Goal: Contribute content: Contribute content

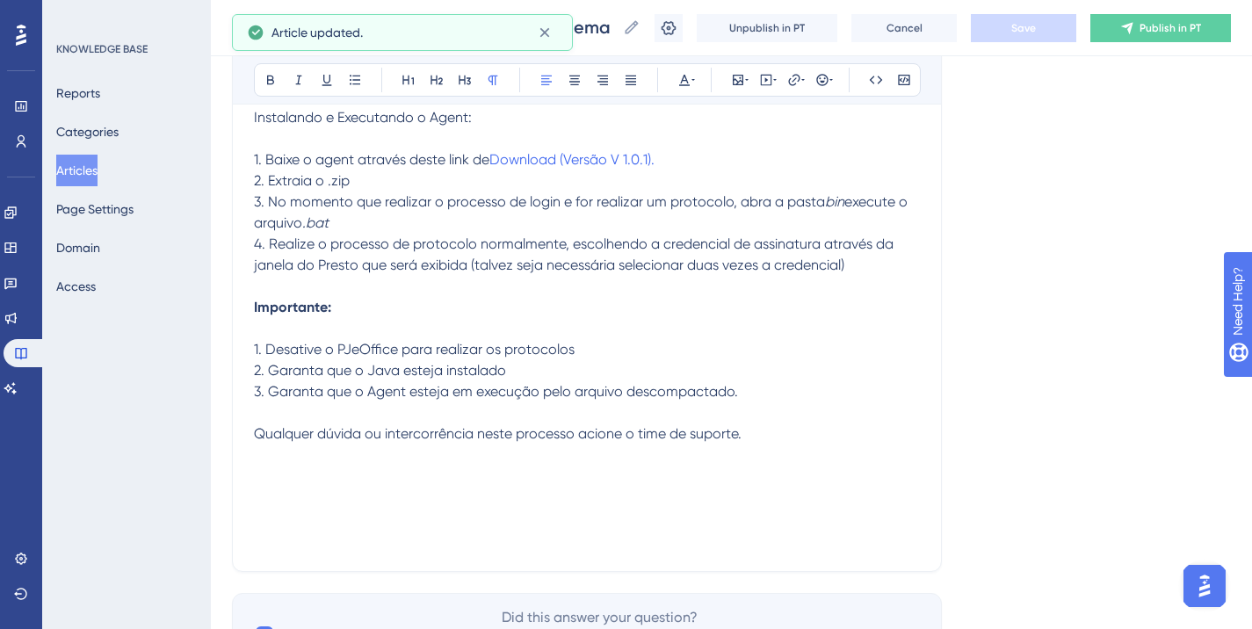
scroll to position [519, 0]
click at [1163, 29] on span "Publish in PT" at bounding box center [1171, 28] width 62 height 14
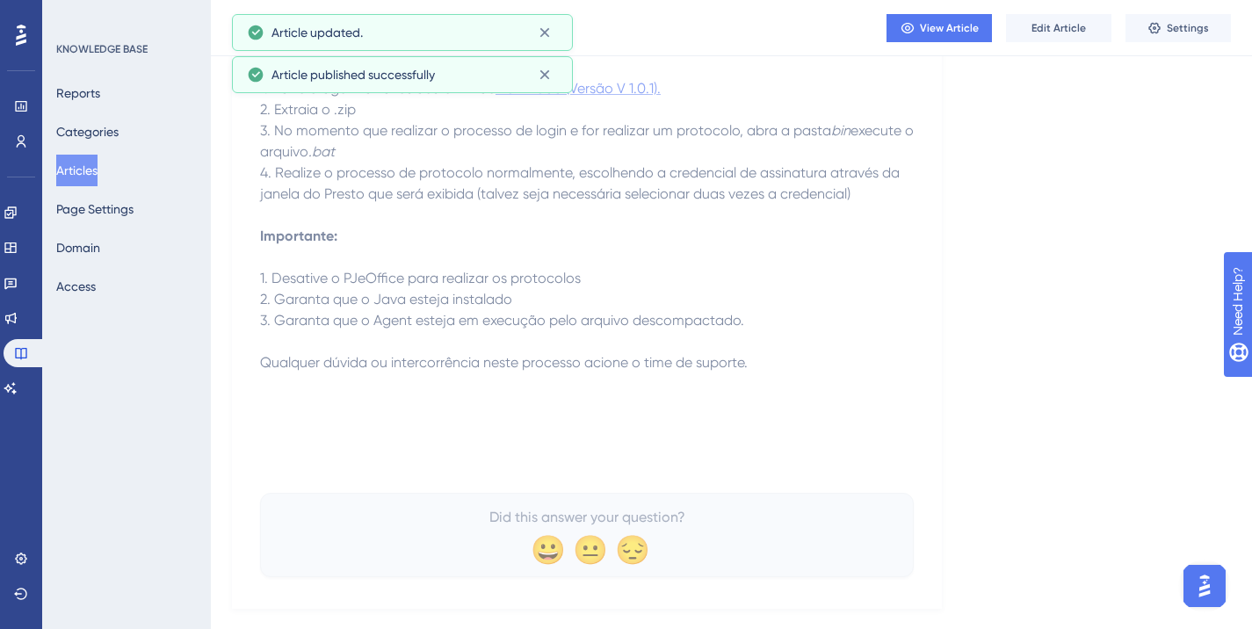
click at [614, 91] on span "Download (Versão V 1.0.1)." at bounding box center [578, 88] width 165 height 17
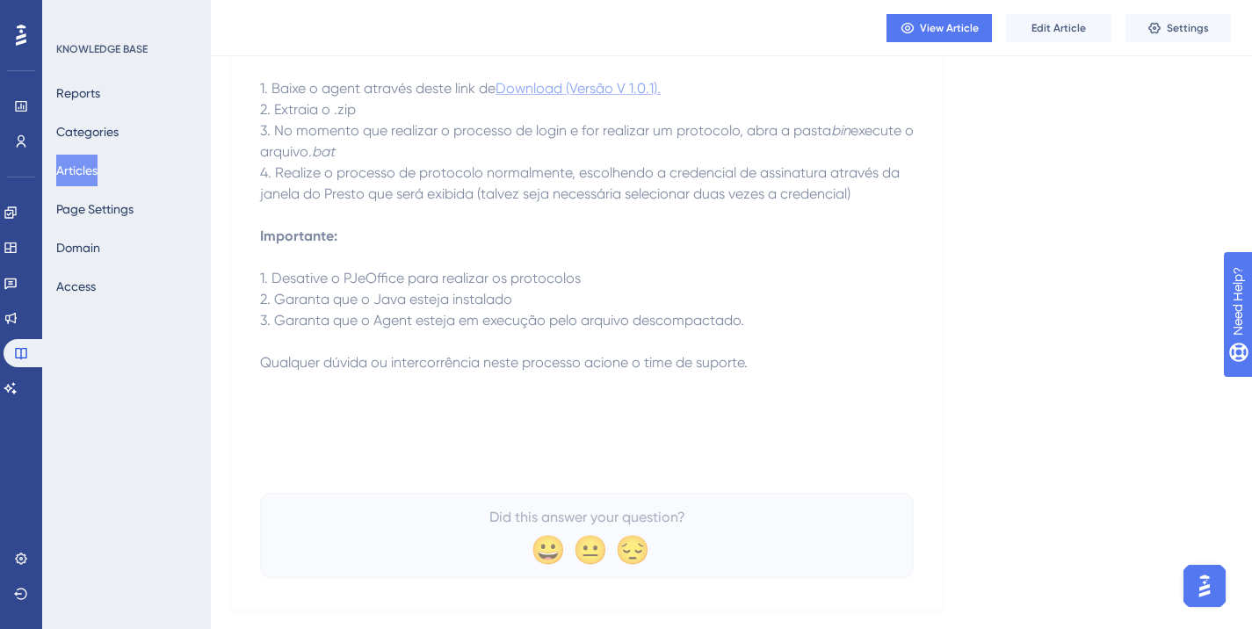
click at [598, 85] on span "Download (Versão V 1.0.1)." at bounding box center [578, 88] width 165 height 17
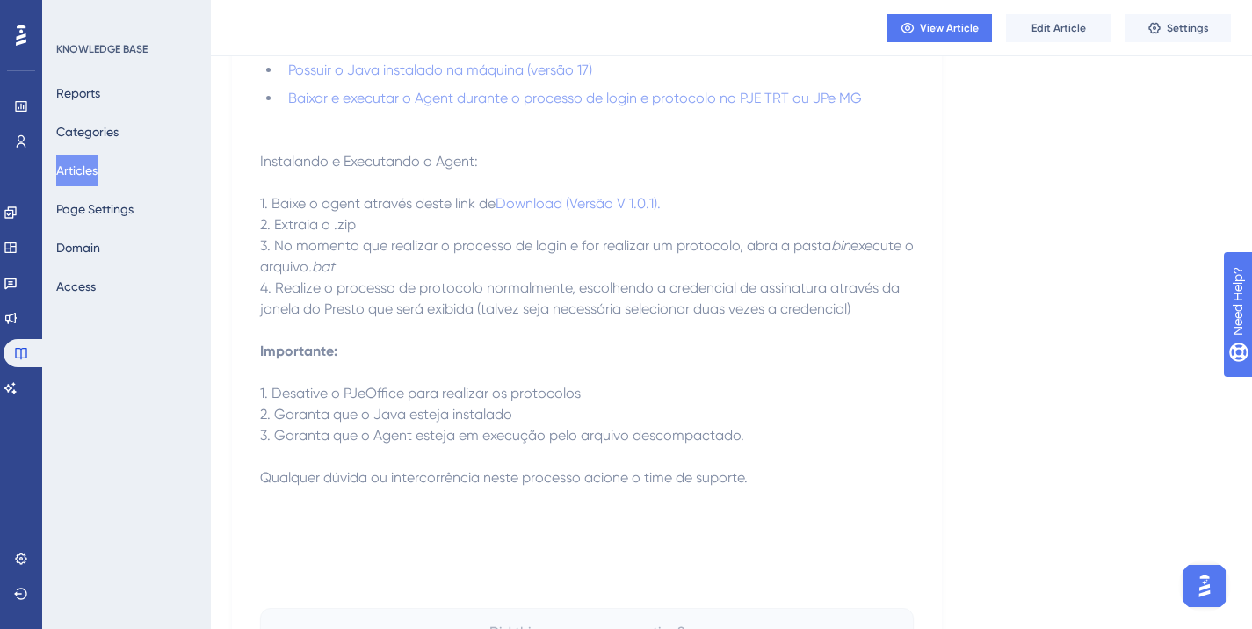
scroll to position [344, 0]
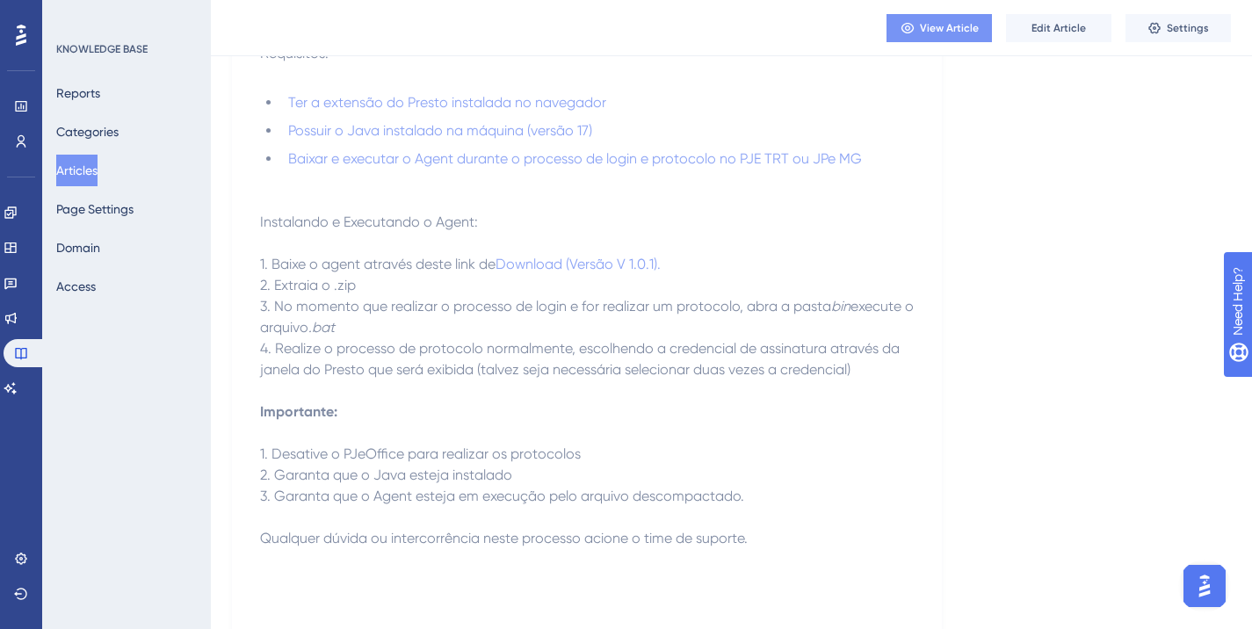
click at [915, 30] on icon at bounding box center [908, 28] width 14 height 14
click at [768, 279] on p "2. Extraia o .zip" at bounding box center [587, 285] width 654 height 21
click at [1036, 29] on span "Edit Article" at bounding box center [1059, 28] width 54 height 14
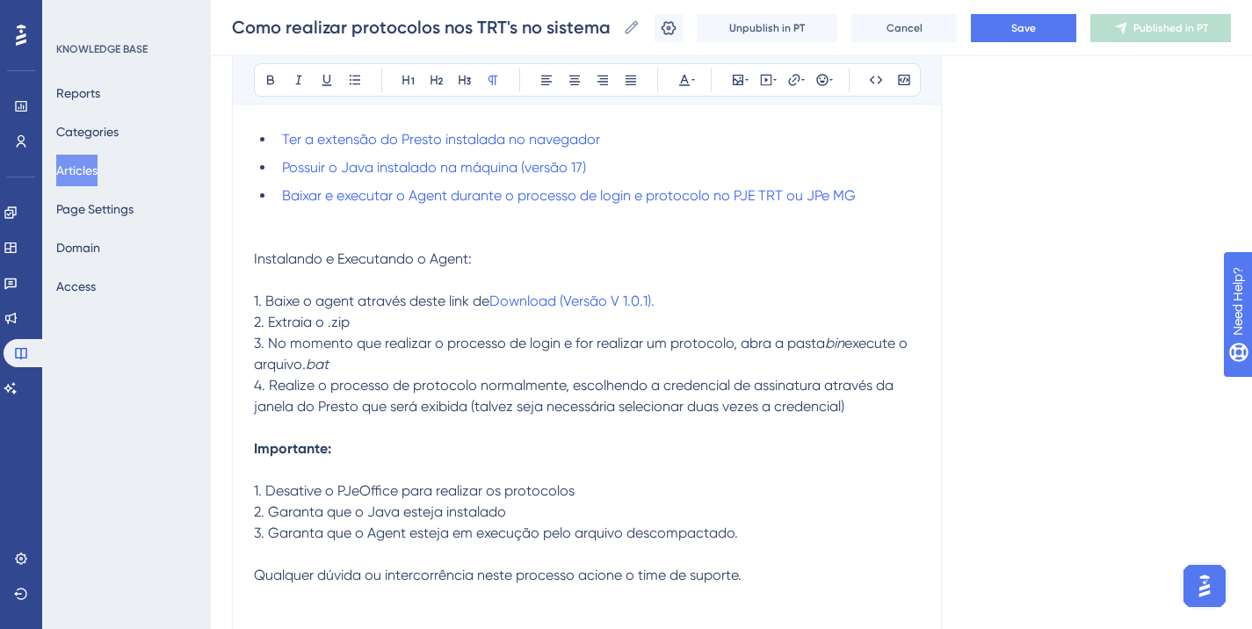
scroll to position [337, 0]
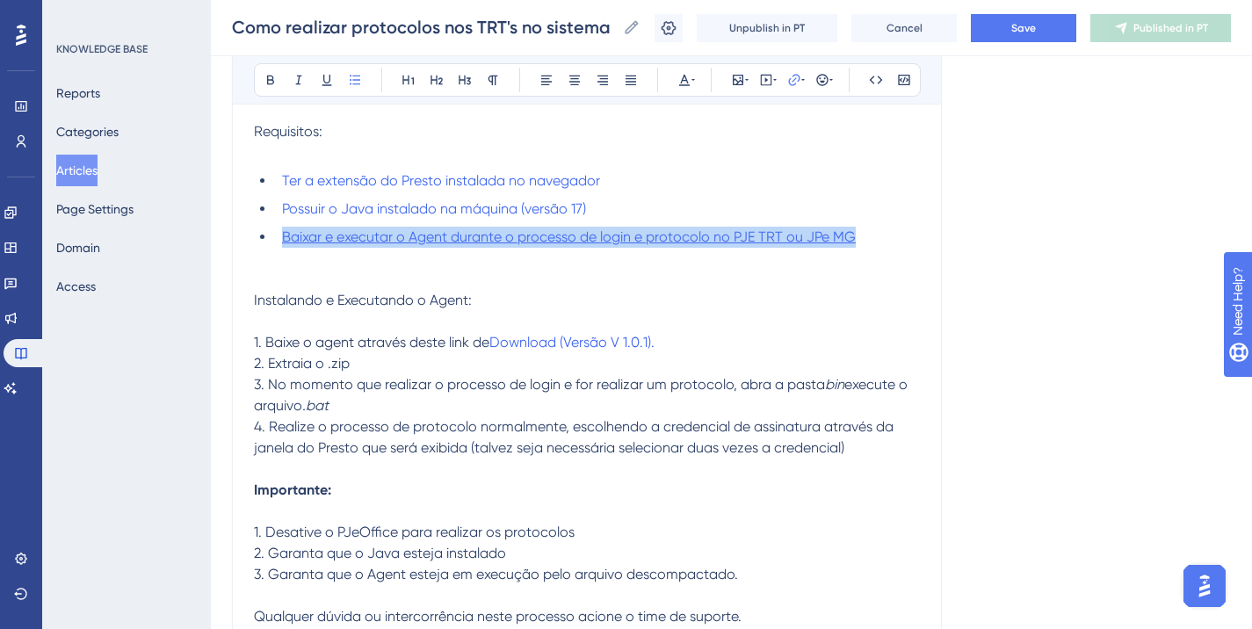
drag, startPoint x: 864, startPoint y: 231, endPoint x: 285, endPoint y: 237, distance: 579.1
click at [285, 237] on li "Baixar e executar o Agent durante o processo de login e protocolo no PJE TRT ou…" at bounding box center [597, 237] width 645 height 21
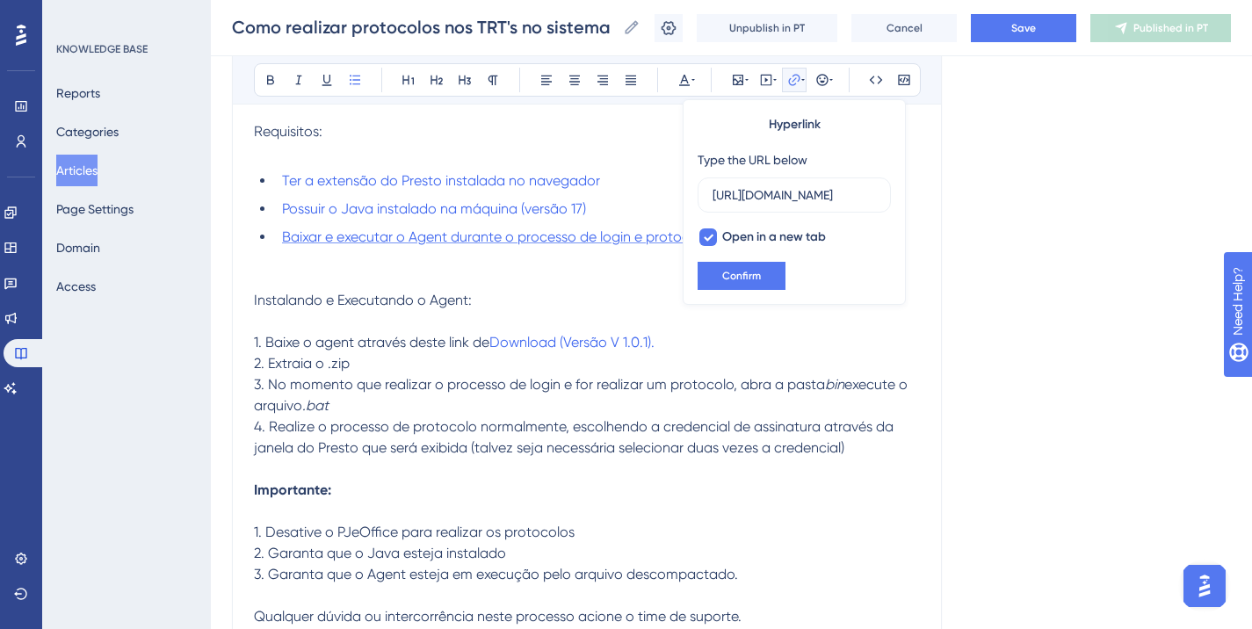
scroll to position [0, 388]
click at [782, 185] on input "[URL][DOMAIN_NAME]" at bounding box center [794, 194] width 163 height 19
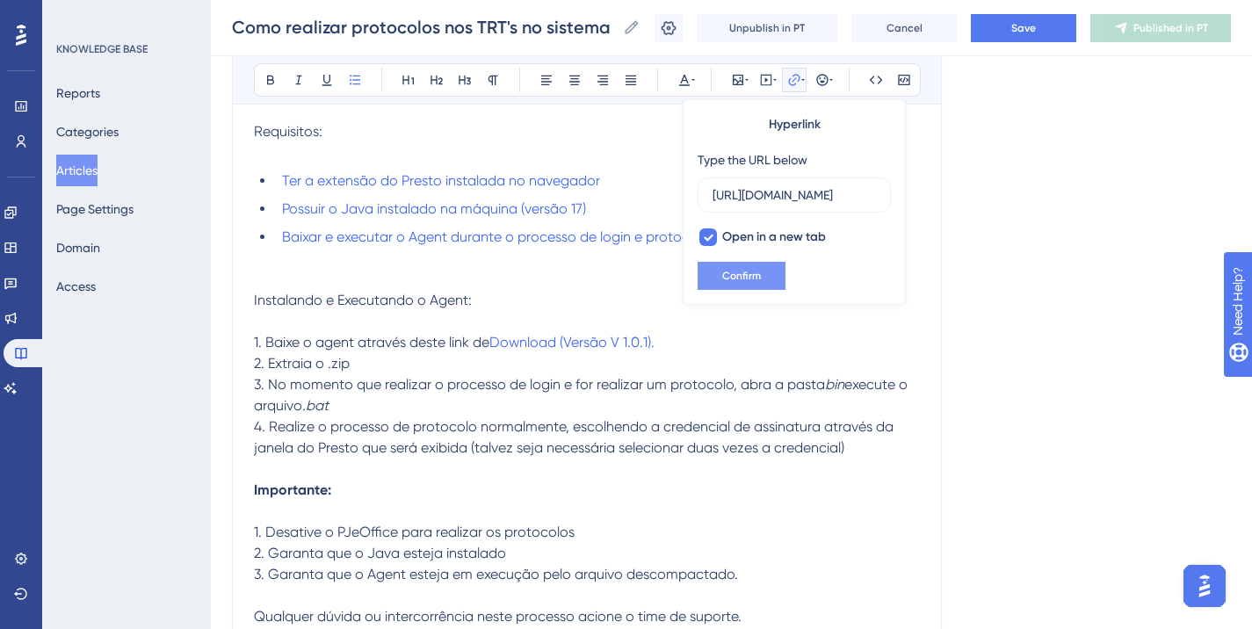
type input "[URL][DOMAIN_NAME]"
click at [754, 268] on button "Confirm" at bounding box center [742, 276] width 88 height 28
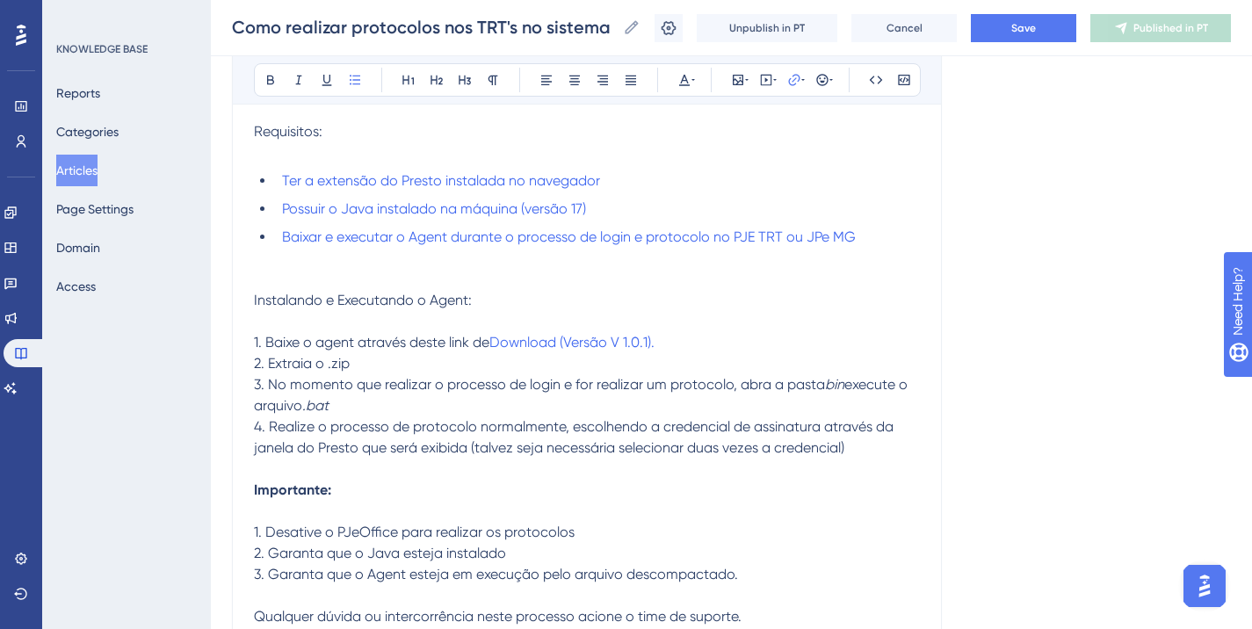
click at [918, 262] on p at bounding box center [587, 258] width 666 height 21
click at [1010, 39] on button "Save" at bounding box center [1023, 28] width 105 height 28
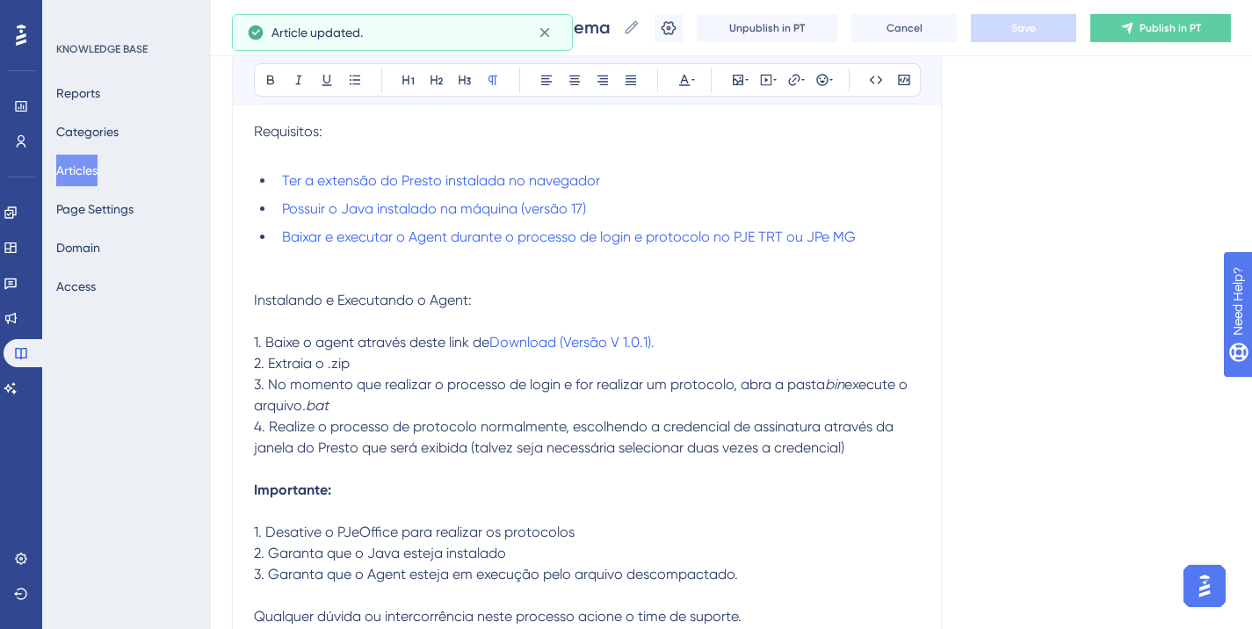
click at [1170, 43] on div "Como realizar protocolos nos TRT's no sistema PJe e JPe MG com o Presto Como re…" at bounding box center [731, 28] width 1041 height 56
click at [1141, 42] on div "Como realizar protocolos nos TRT's no sistema PJe e JPe MG com o Presto Como re…" at bounding box center [731, 28] width 1041 height 56
click at [1134, 32] on icon at bounding box center [1127, 28] width 14 height 14
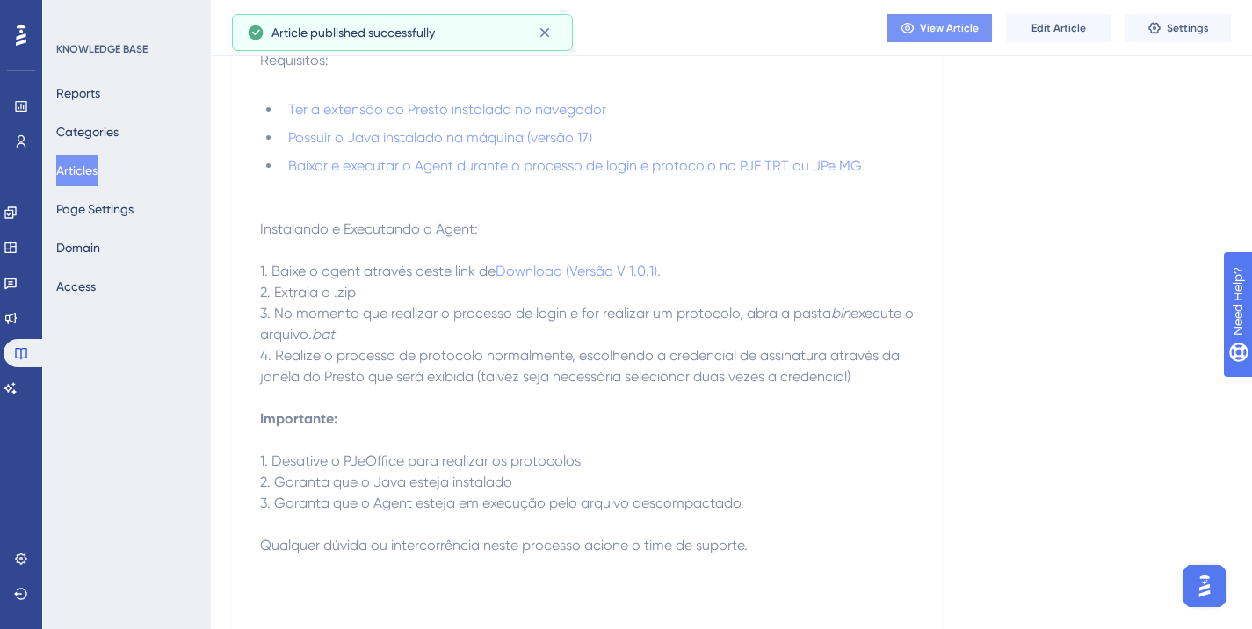
click at [975, 31] on span "View Article" at bounding box center [949, 28] width 59 height 14
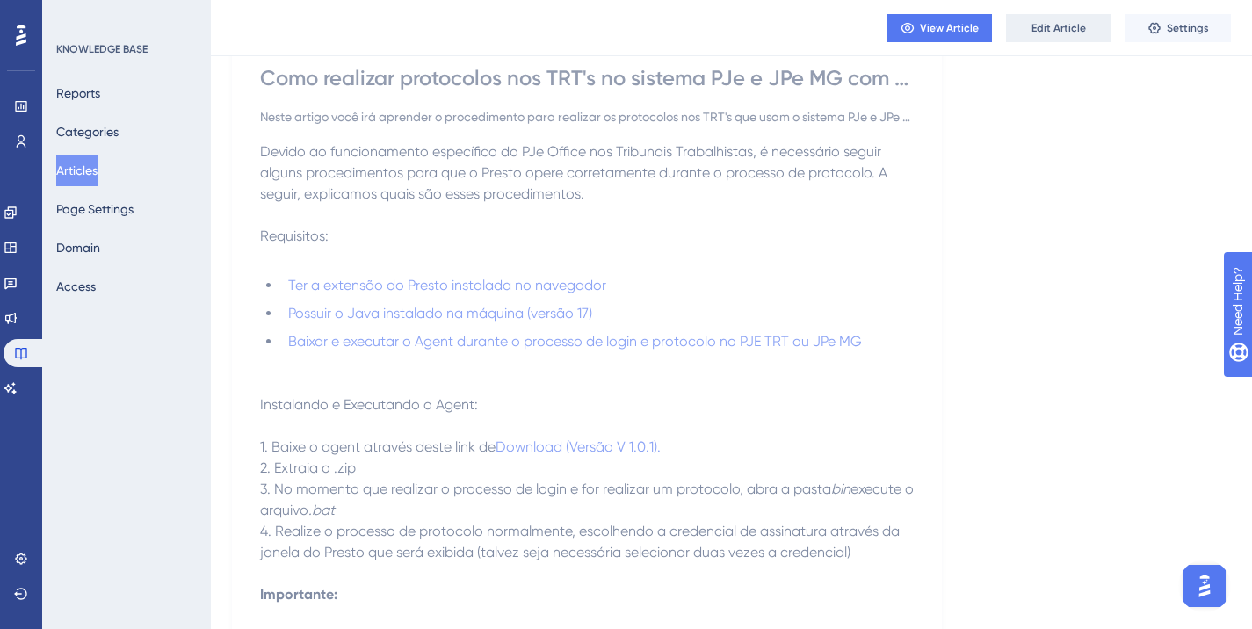
click at [1051, 30] on span "Edit Article" at bounding box center [1059, 28] width 54 height 14
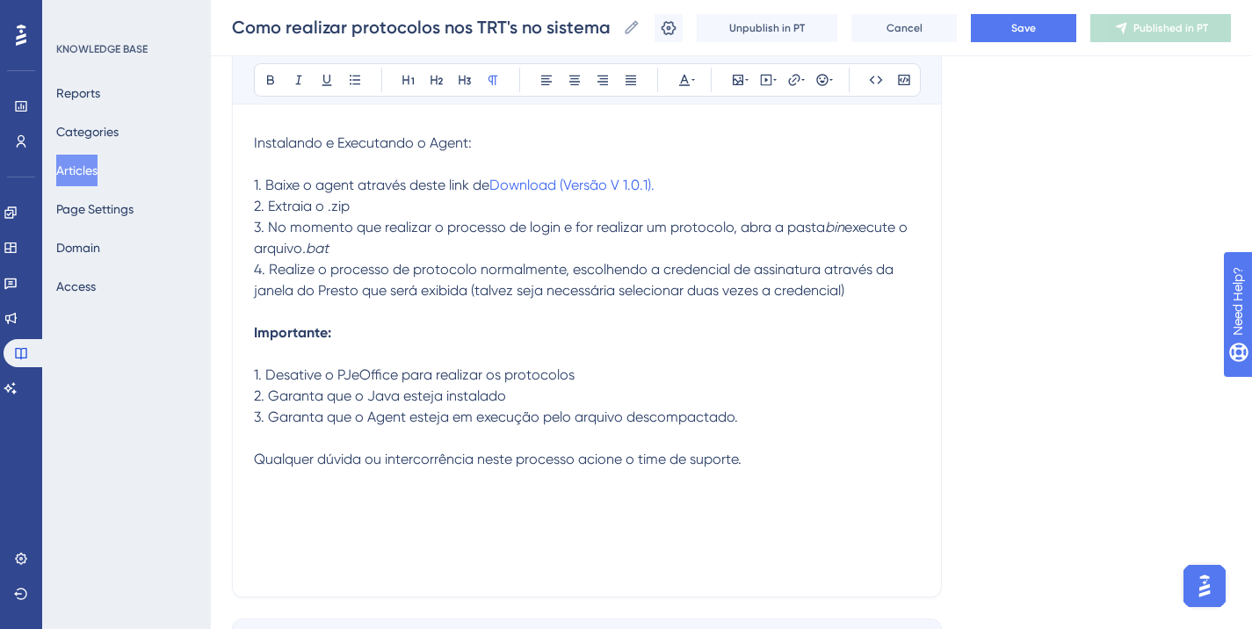
scroll to position [624, 0]
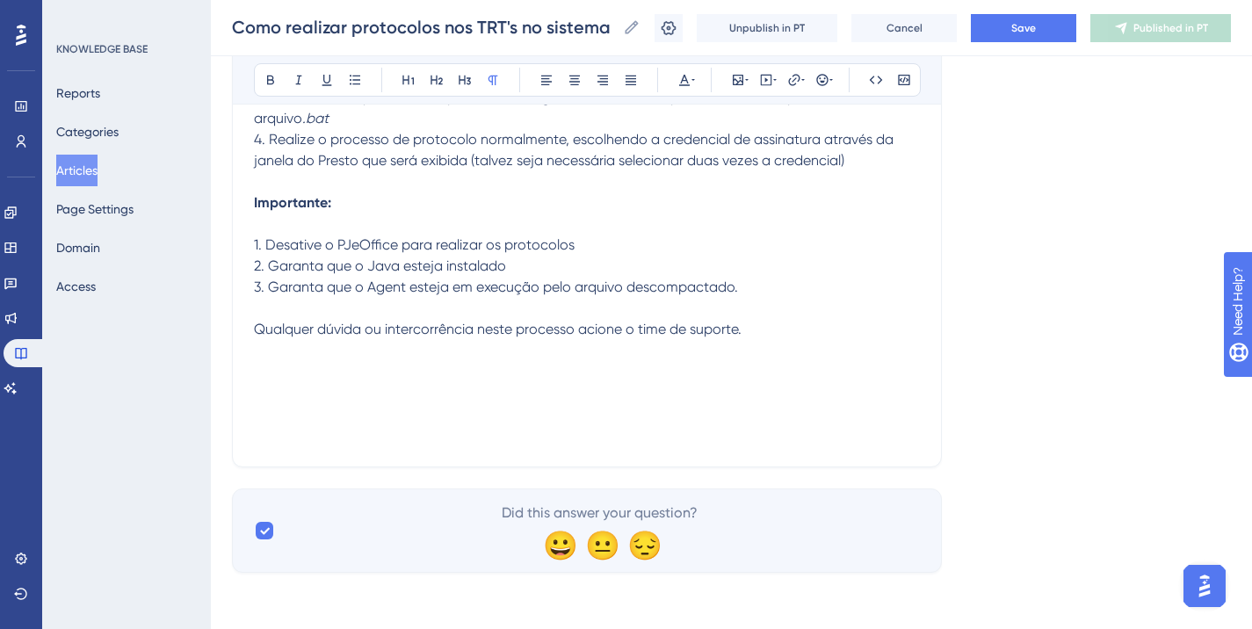
click at [789, 341] on p at bounding box center [587, 350] width 666 height 21
click at [761, 286] on p "3. Garanta que o Agent esteja em execução pelo arquivo descompactado." at bounding box center [587, 287] width 666 height 21
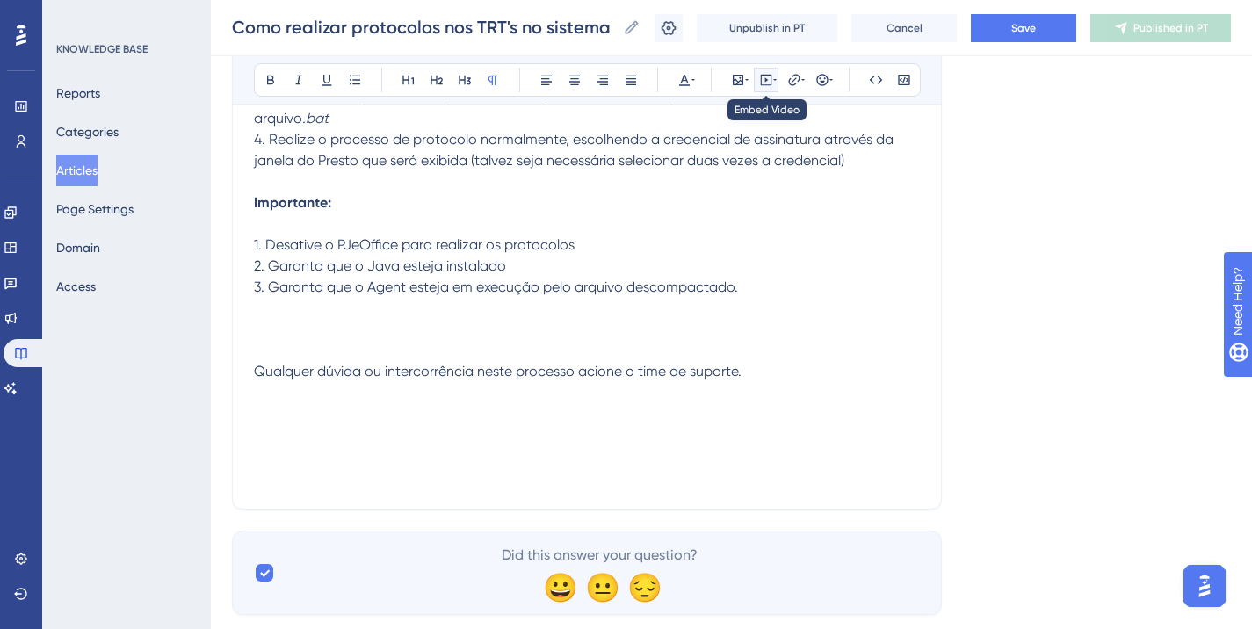
click at [757, 80] on button at bounding box center [766, 80] width 25 height 25
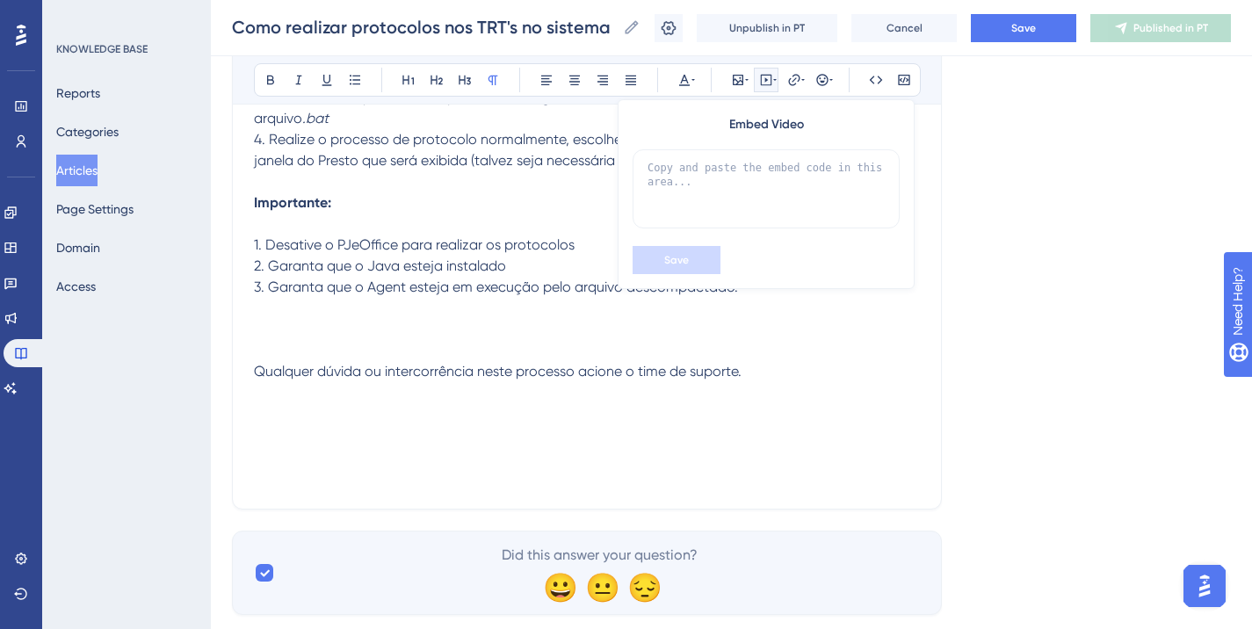
click at [347, 325] on p at bounding box center [587, 329] width 666 height 21
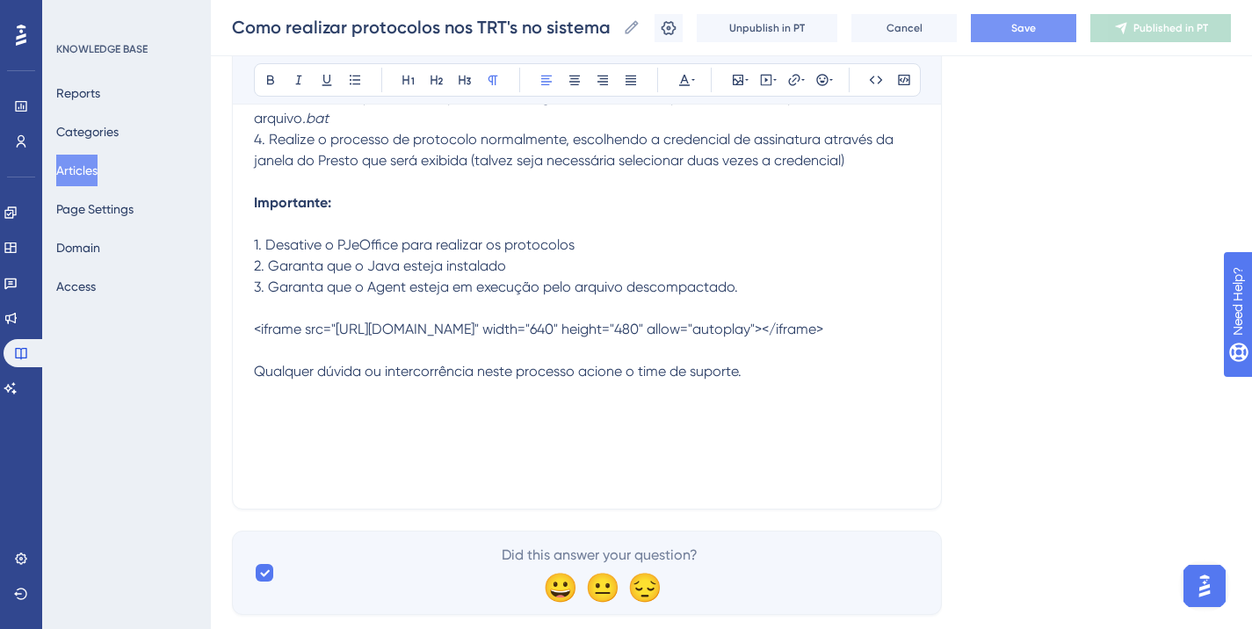
click at [1036, 30] on span "Save" at bounding box center [1023, 28] width 25 height 14
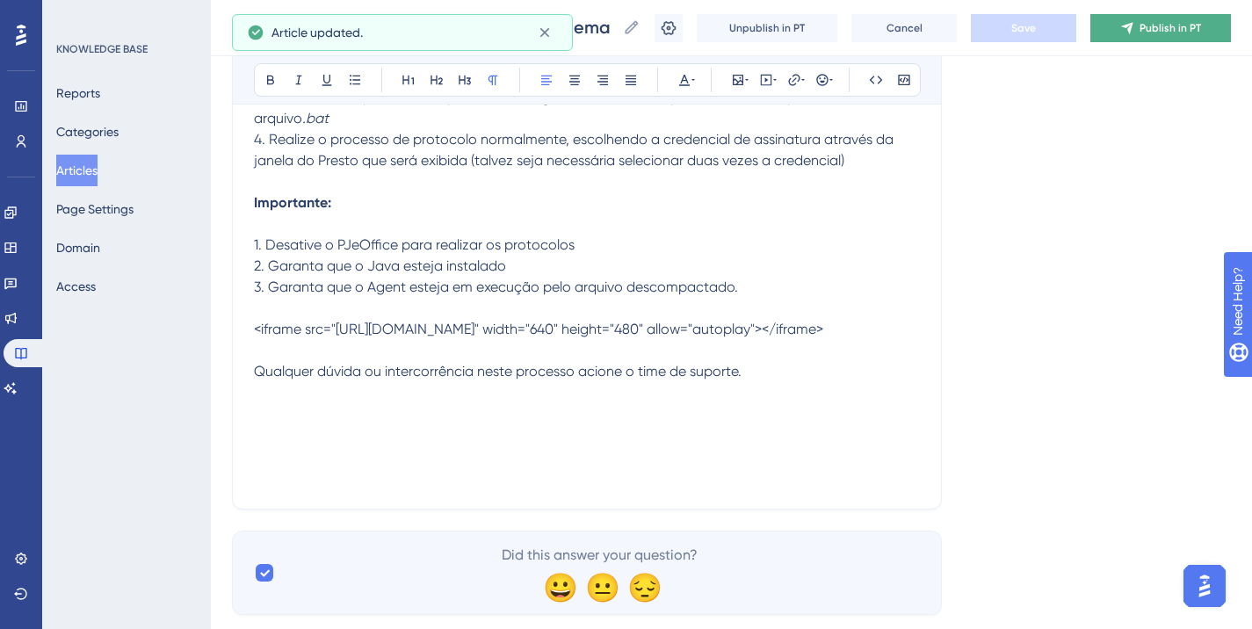
click at [1124, 25] on button "Publish in PT" at bounding box center [1160, 28] width 141 height 28
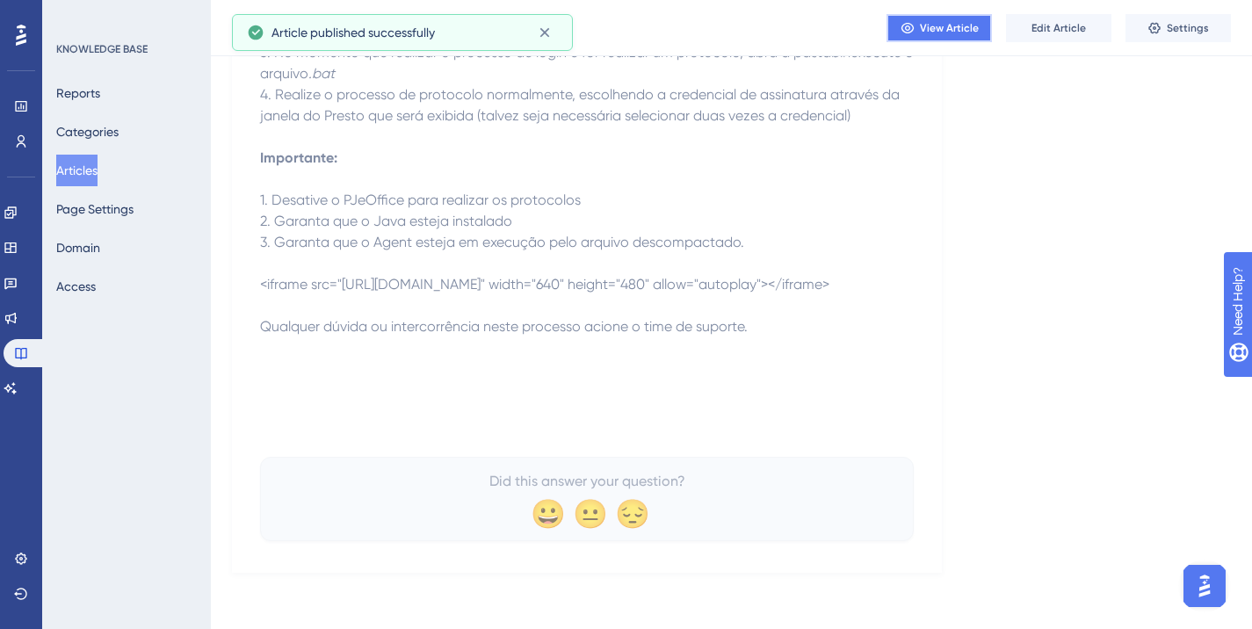
click at [944, 31] on span "View Article" at bounding box center [949, 28] width 59 height 14
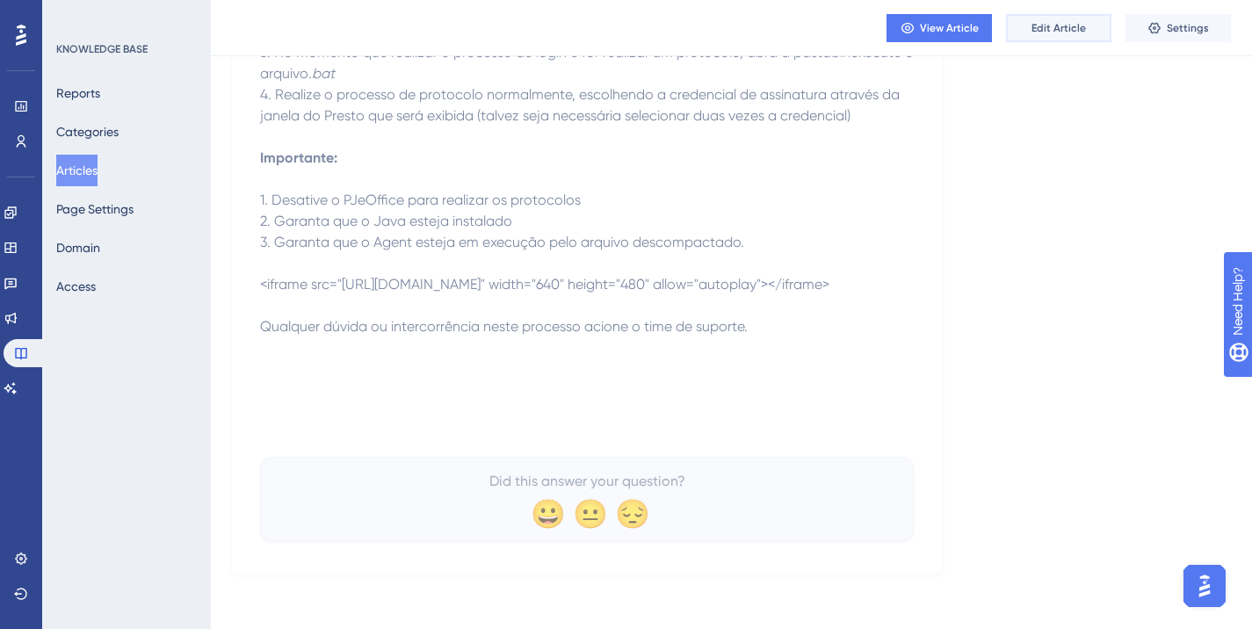
click at [1038, 29] on span "Edit Article" at bounding box center [1059, 28] width 54 height 14
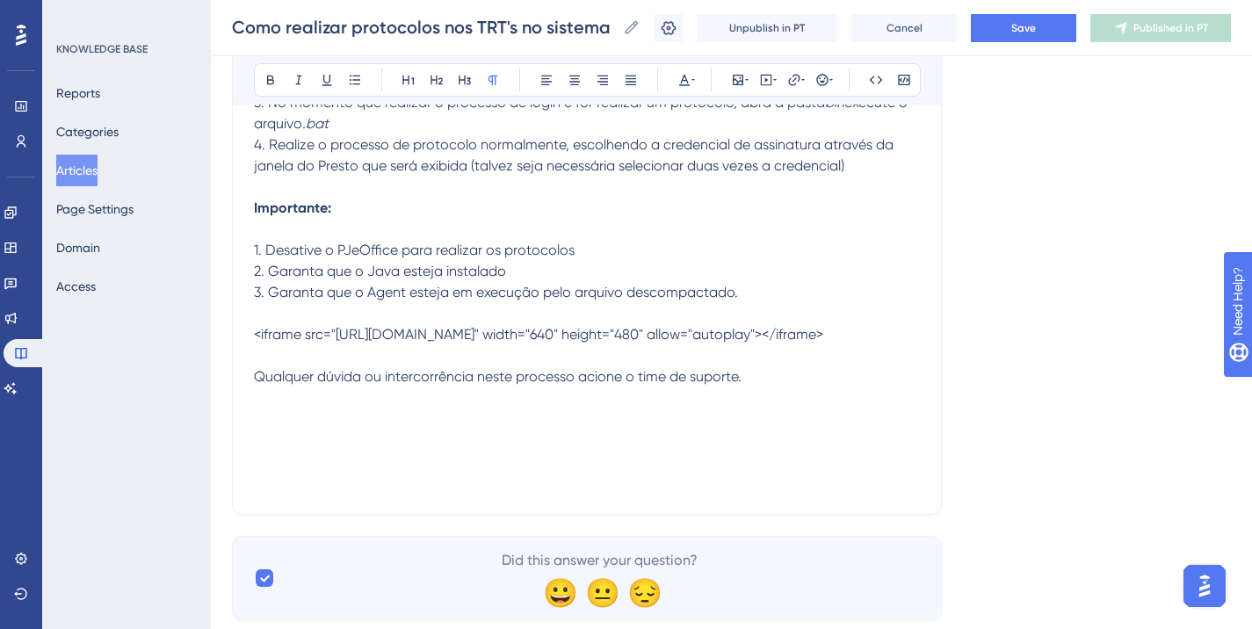
click at [667, 345] on p "<iframe src="[URL][DOMAIN_NAME]" width="640" height="480" allow="autoplay"></if…" at bounding box center [587, 334] width 666 height 21
drag, startPoint x: 636, startPoint y: 351, endPoint x: 234, endPoint y: 338, distance: 402.7
click at [234, 338] on div "Como realizar protocolos nos TRT's no sistema PJe e JPe MG com o Presto Neste a…" at bounding box center [587, 46] width 710 height 937
click at [771, 87] on button at bounding box center [766, 80] width 25 height 25
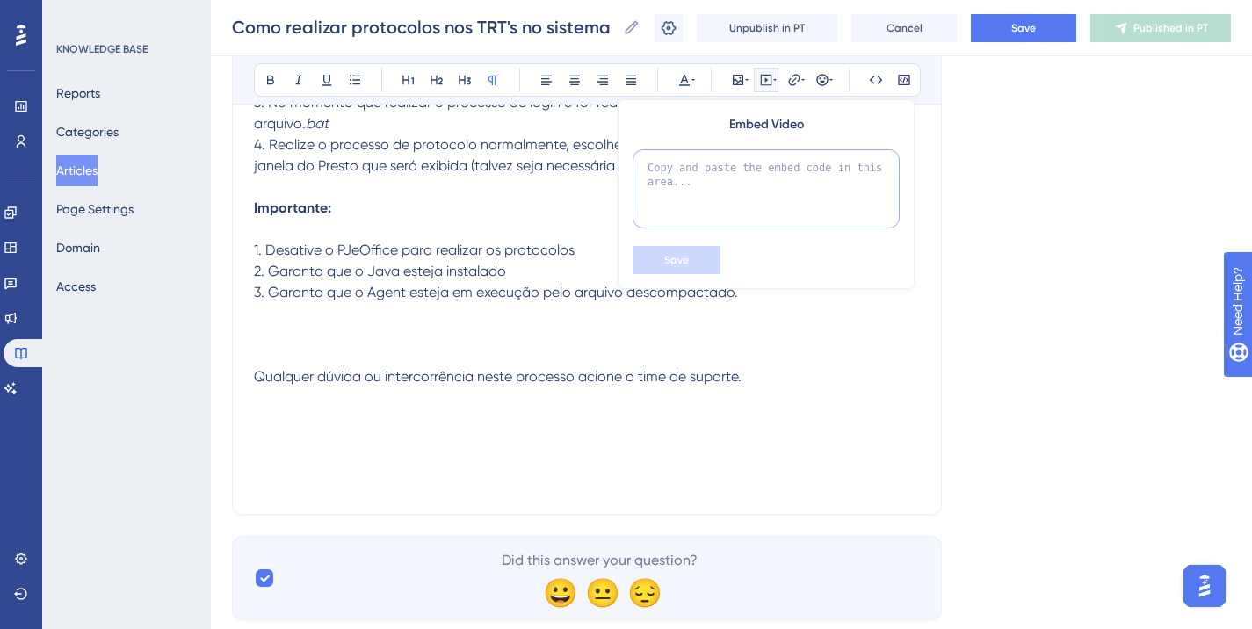
click at [740, 174] on textarea at bounding box center [766, 188] width 267 height 79
paste textarea "<iframe src="[URL][DOMAIN_NAME]" width="640" height="480" allow="autoplay"></if…"
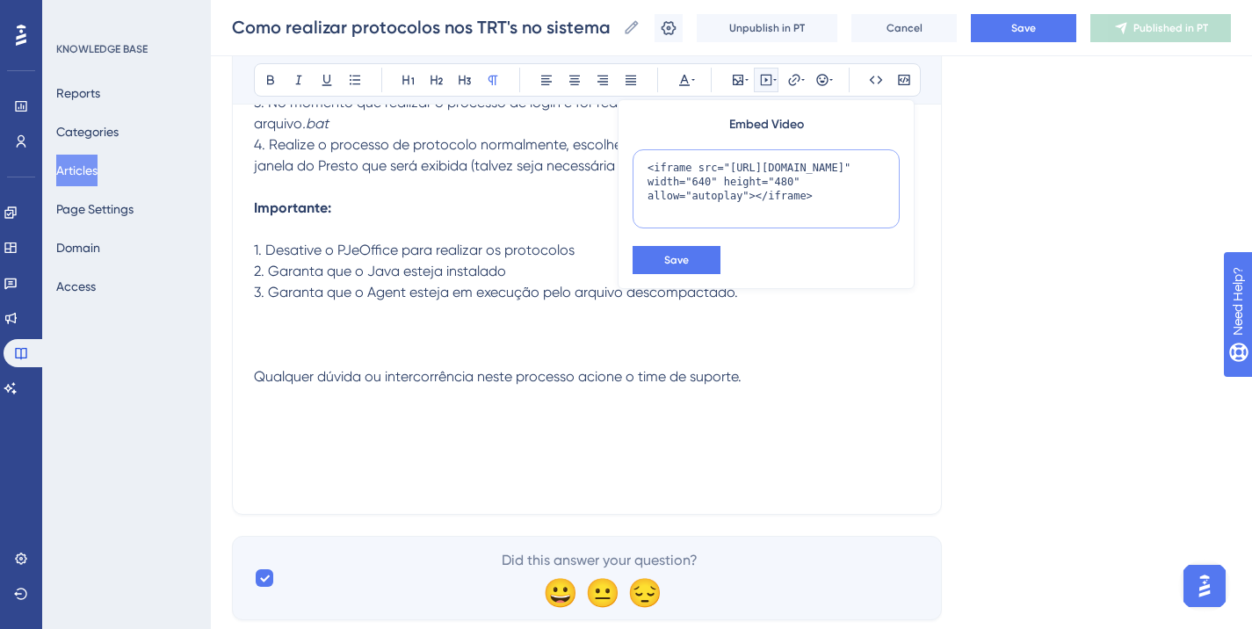
scroll to position [17, 0]
type textarea "<iframe src="[URL][DOMAIN_NAME]" width="640" height="480" allow="autoplay"></if…"
click at [691, 263] on button "Save" at bounding box center [677, 260] width 88 height 28
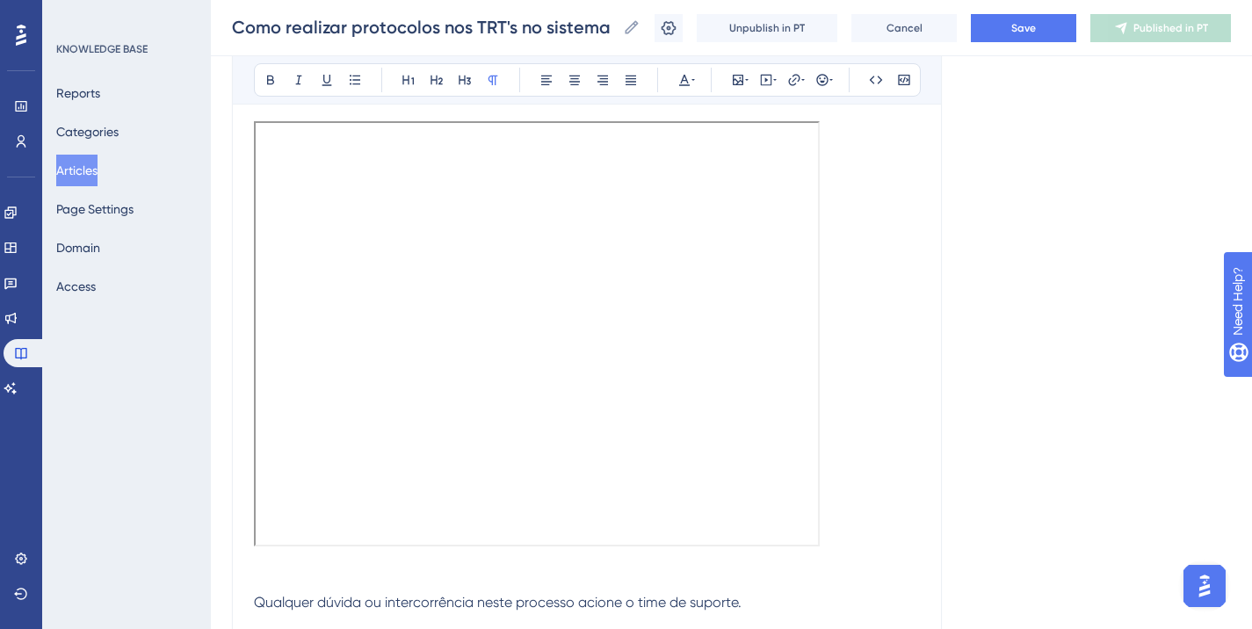
scroll to position [769, 0]
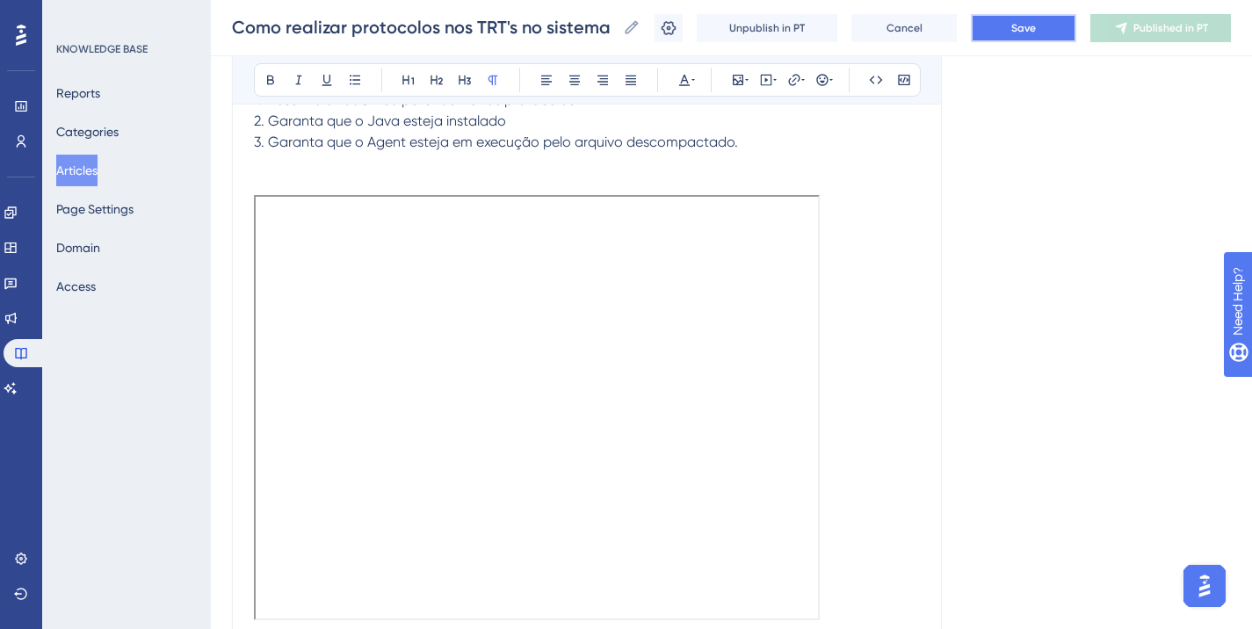
click at [1059, 33] on button "Save" at bounding box center [1023, 28] width 105 height 28
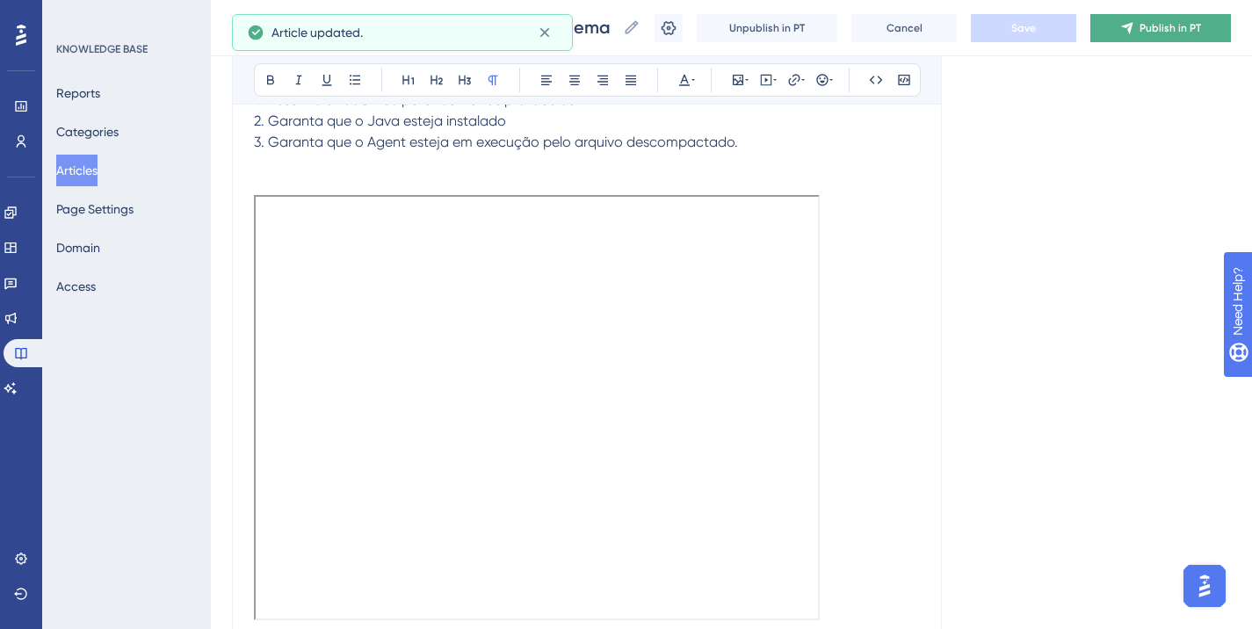
click at [1175, 25] on span "Publish in PT" at bounding box center [1171, 28] width 62 height 14
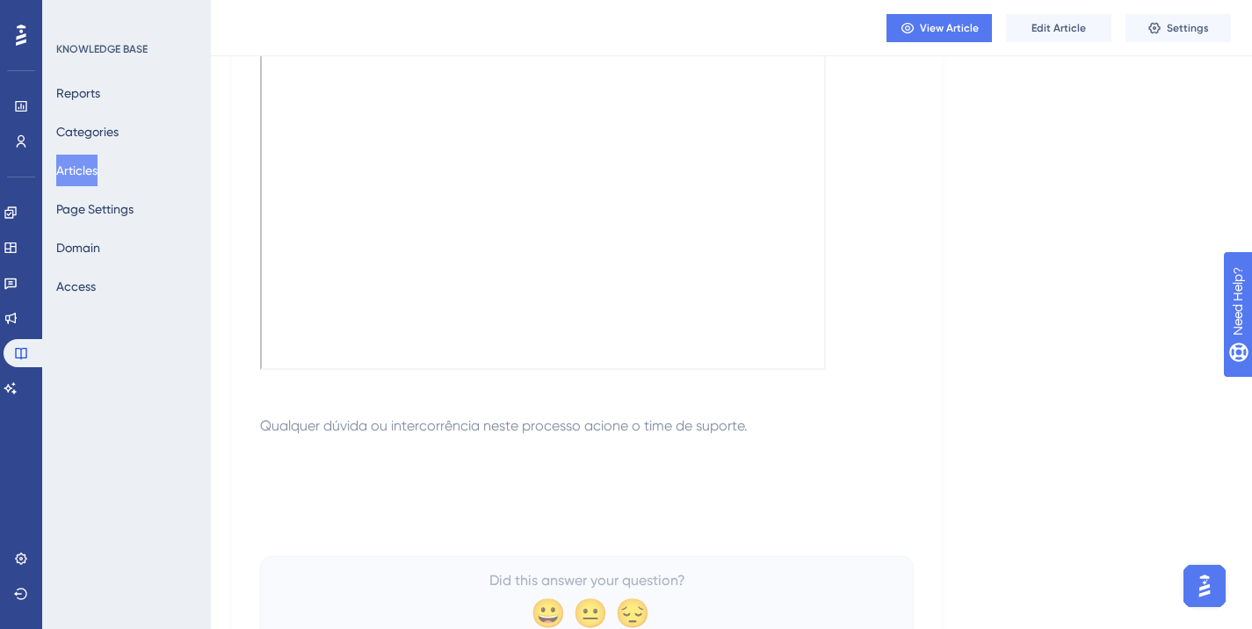
scroll to position [967, 0]
